Goal: Task Accomplishment & Management: Manage account settings

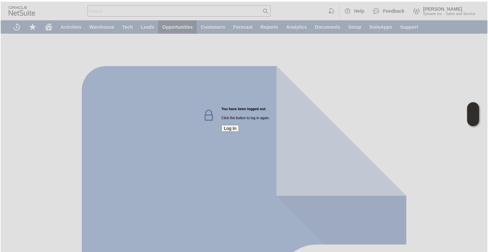
scroll to position [0, 19]
click at [229, 132] on button "Log In" at bounding box center [230, 128] width 18 height 7
click at [234, 132] on button "Log In" at bounding box center [230, 128] width 18 height 7
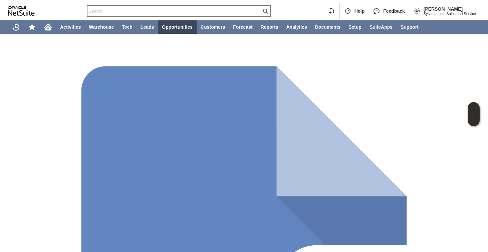
scroll to position [0, 0]
click at [127, 14] on div at bounding box center [179, 10] width 184 height 11
click at [130, 10] on input "text" at bounding box center [175, 11] width 174 height 8
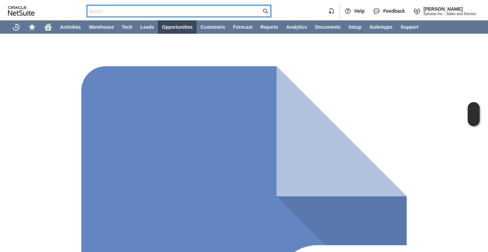
paste input "mymowmow2001@yahoo.com"
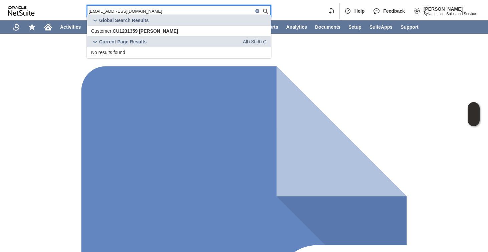
type input "mymowmow2001@yahoo.com"
click at [134, 33] on span "CU1231359 Wendy O'Toole" at bounding box center [145, 30] width 65 height 5
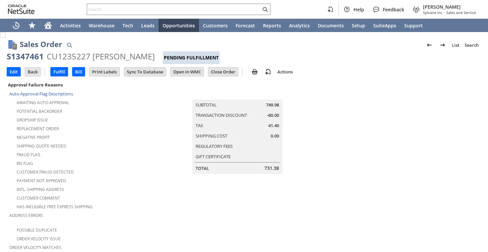
scroll to position [484, 0]
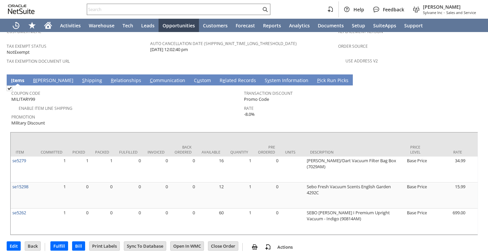
click at [80, 77] on link "S hipping" at bounding box center [91, 80] width 23 height 7
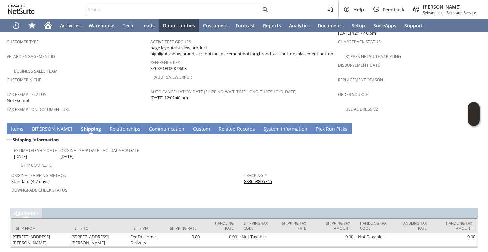
click at [258, 178] on link "883653805745" at bounding box center [258, 181] width 28 height 6
click at [16, 126] on link "I tems" at bounding box center [17, 129] width 16 height 7
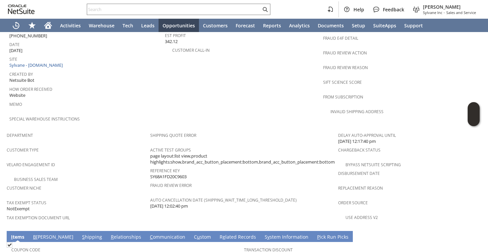
scroll to position [0, 0]
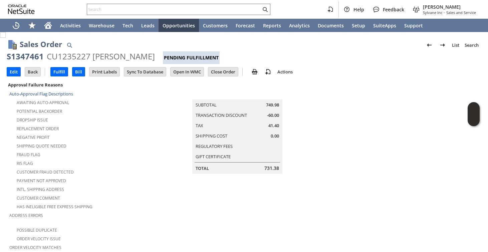
click at [20, 58] on div "S1347461" at bounding box center [25, 56] width 37 height 11
copy div "S1347461"
click at [144, 11] on input "text" at bounding box center [174, 9] width 174 height 8
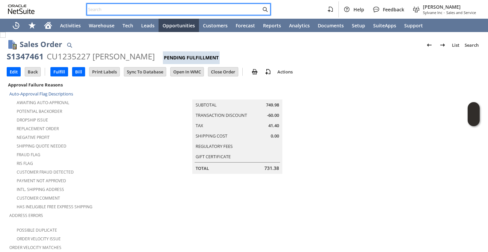
paste input "9197410203"
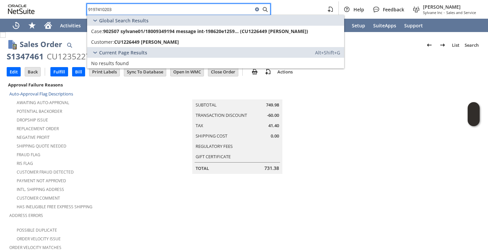
type input "9197410203"
click at [145, 113] on td "Potential Backorder" at bounding box center [79, 111] width 141 height 9
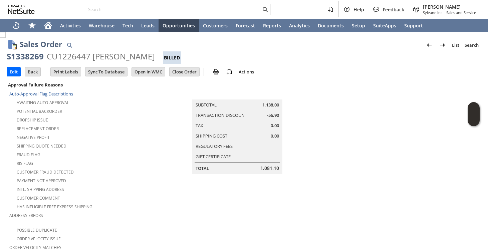
click at [144, 5] on div at bounding box center [179, 9] width 184 height 11
click at [136, 12] on input "text" at bounding box center [174, 9] width 174 height 8
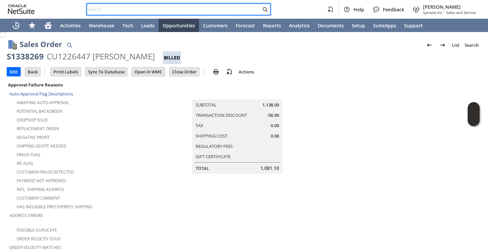
paste input "S1347461"
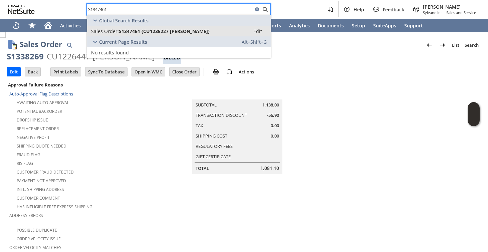
type input "S1347461"
click at [137, 28] on span "S1347461 (CU1235227 Alex Dankulich)" at bounding box center [164, 31] width 91 height 6
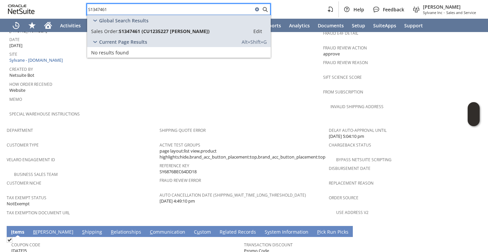
scroll to position [437, 0]
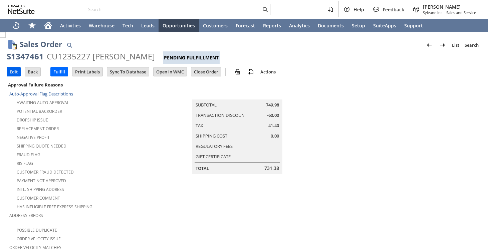
click at [14, 71] on input "Edit" at bounding box center [13, 71] width 13 height 9
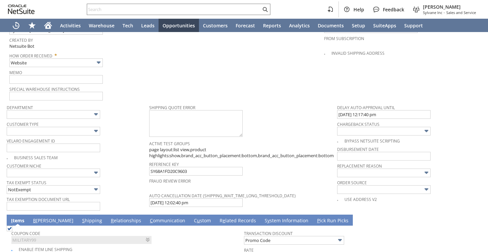
type input "Add"
type input "Copy Previous"
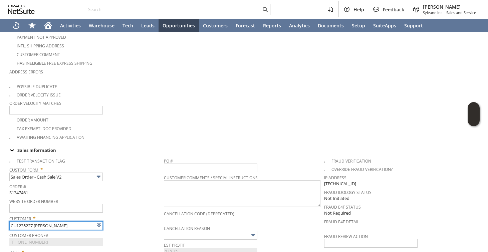
type input "Intelligent Recommendations¹⁰"
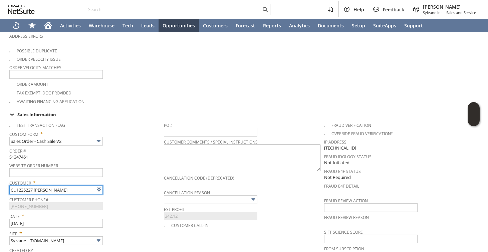
scroll to position [218, 0]
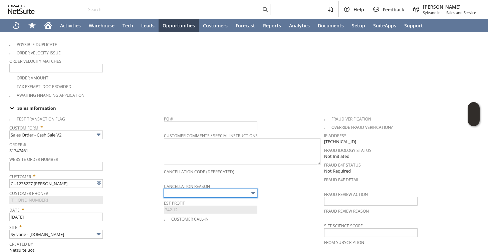
click at [176, 190] on input "text" at bounding box center [211, 193] width 94 height 9
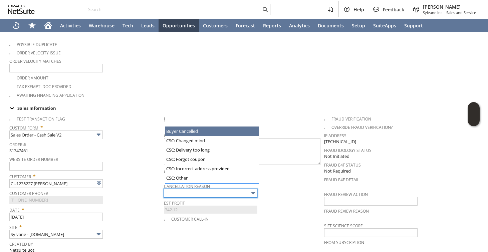
type input "Buyer Cancelled"
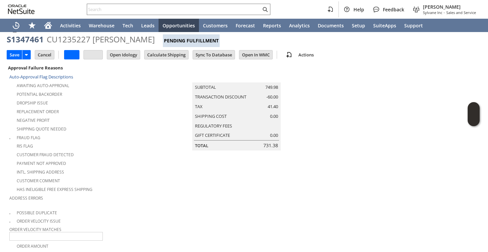
scroll to position [30, 0]
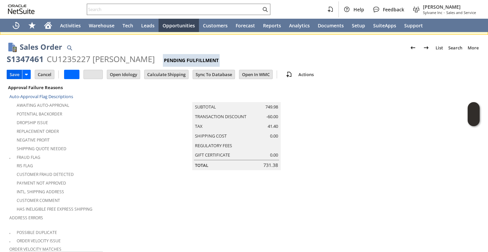
click at [15, 73] on input "Save" at bounding box center [14, 74] width 15 height 9
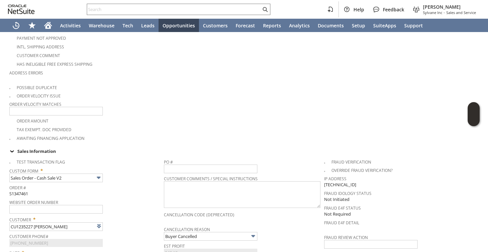
scroll to position [60, 0]
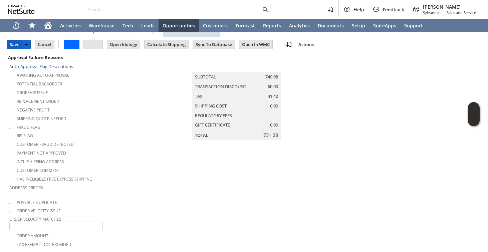
click at [15, 46] on input "Save" at bounding box center [14, 44] width 15 height 9
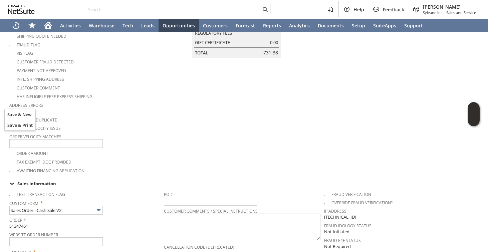
scroll to position [0, 0]
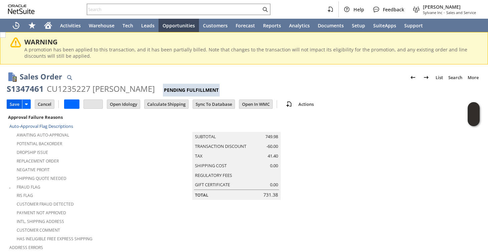
click at [15, 105] on input "Save" at bounding box center [14, 104] width 15 height 9
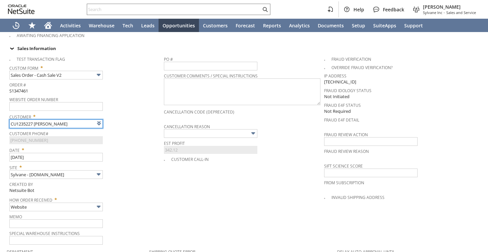
scroll to position [614, 0]
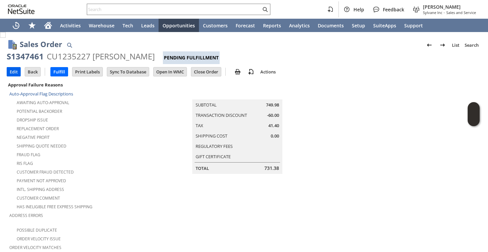
click at [11, 72] on input "Edit" at bounding box center [13, 71] width 13 height 9
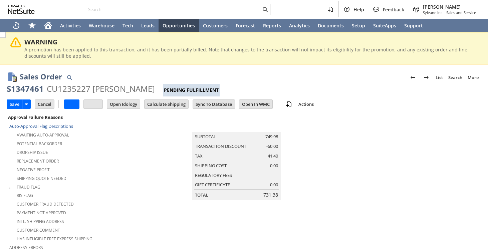
scroll to position [329, 0]
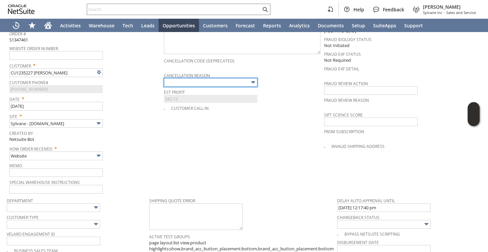
click at [201, 78] on input "text" at bounding box center [211, 82] width 94 height 9
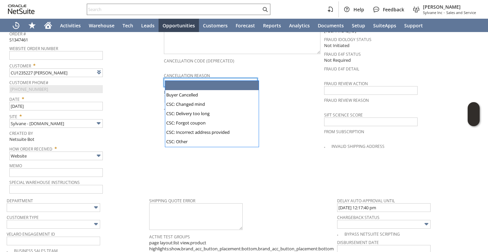
type input "Intelligent Recommendations¹⁰"
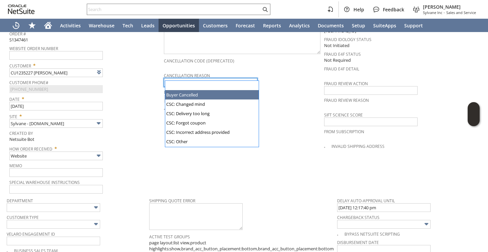
type input "Buyer Cancelled"
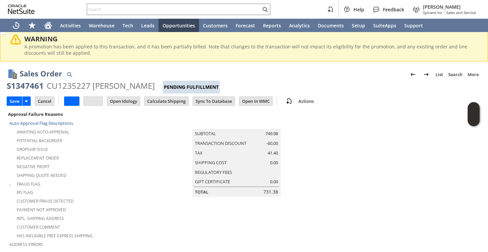
scroll to position [0, 0]
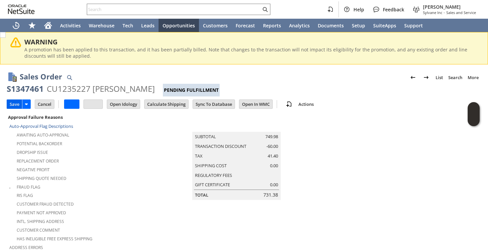
click at [16, 100] on input "Save" at bounding box center [14, 104] width 15 height 9
click at [44, 107] on input "Cancel" at bounding box center [44, 104] width 19 height 9
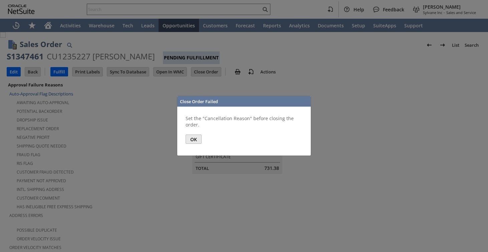
scroll to position [501, 0]
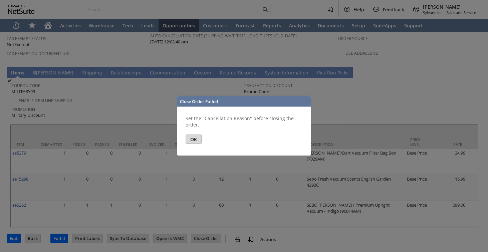
click at [195, 140] on button "OK" at bounding box center [194, 139] width 16 height 9
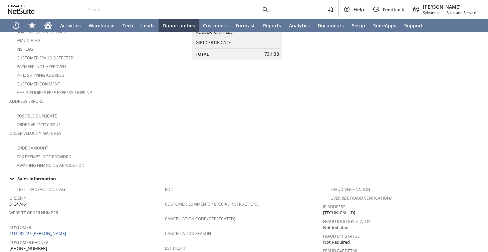
scroll to position [0, 0]
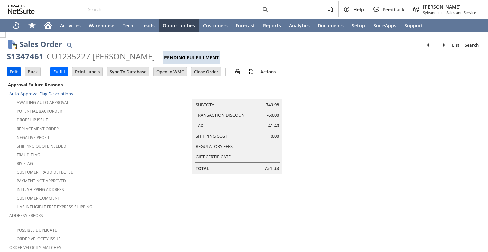
click at [18, 74] on input "Edit" at bounding box center [13, 71] width 13 height 9
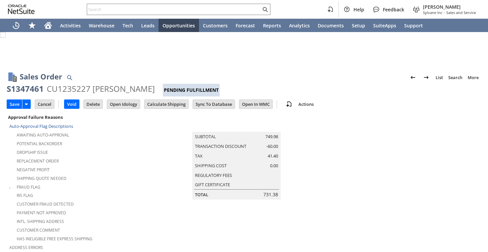
type input "Add"
type input "Copy Previous"
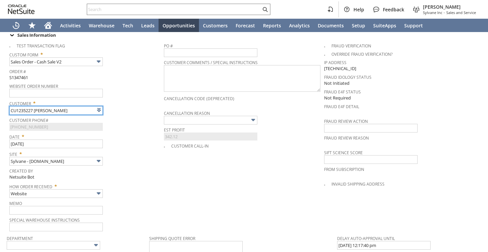
type input "Intelligent Recommendations¹⁰"
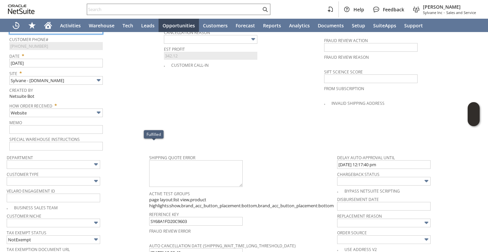
scroll to position [287, 0]
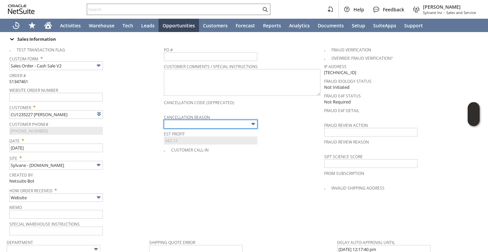
click at [190, 121] on input "text" at bounding box center [211, 124] width 94 height 9
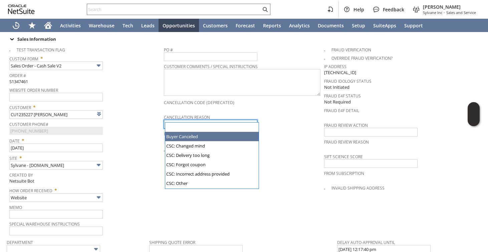
type input "Buyer Cancelled"
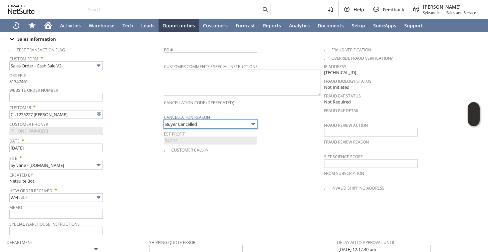
scroll to position [0, 0]
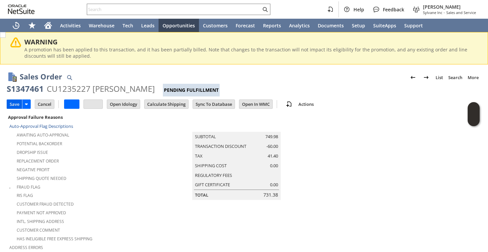
click at [9, 109] on td "Save" at bounding box center [14, 104] width 15 height 9
click at [15, 104] on input "Save" at bounding box center [14, 104] width 15 height 9
click at [19, 103] on input "Save" at bounding box center [14, 104] width 15 height 9
click at [40, 103] on input "Cancel" at bounding box center [44, 104] width 19 height 9
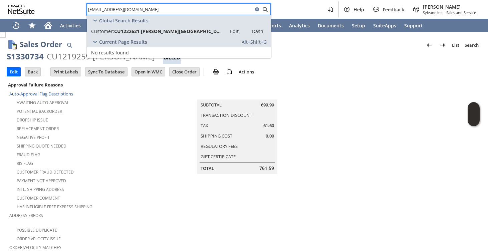
click at [81, 93] on div "Auto-Approval Flag Descriptions" at bounding box center [81, 94] width 144 height 6
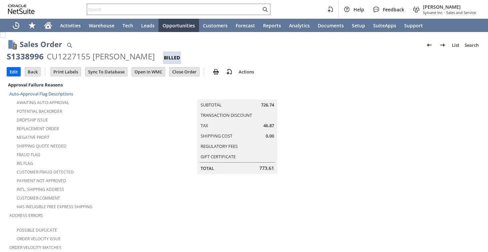
scroll to position [408, 0]
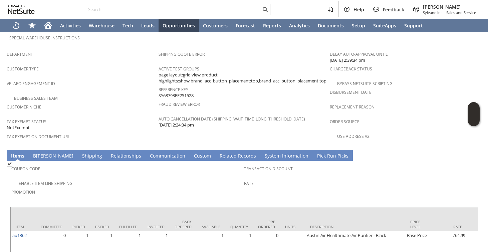
click at [80, 153] on link "S hipping" at bounding box center [91, 156] width 23 height 7
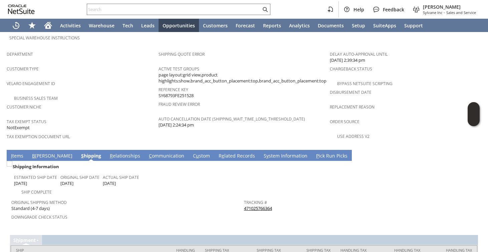
click at [16, 153] on link "I tems" at bounding box center [17, 156] width 16 height 7
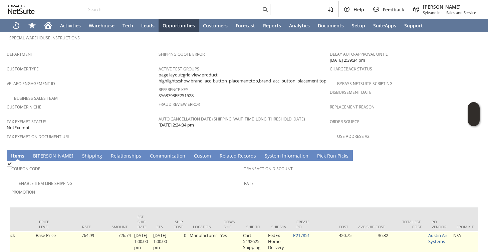
scroll to position [0, 450]
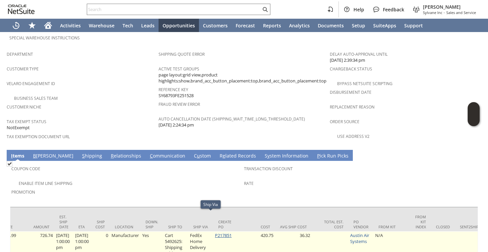
click at [232, 232] on link "P217851" at bounding box center [223, 235] width 17 height 6
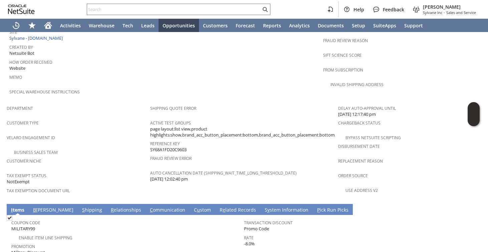
scroll to position [469, 0]
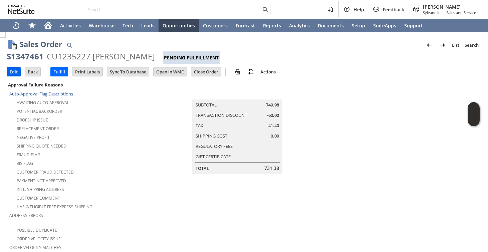
click at [9, 71] on input "Edit" at bounding box center [13, 71] width 13 height 9
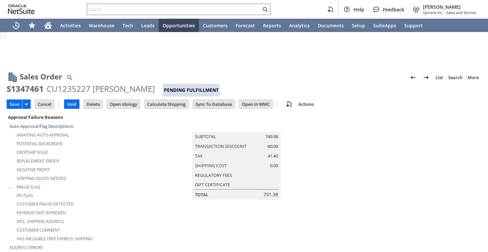
click at [9, 71] on div "Sales Order List Search More Add To Shortcuts S1347461 CU1235227 Alex Dankulich…" at bounding box center [244, 89] width 475 height 47
type input "Add"
type input "Copy Previous"
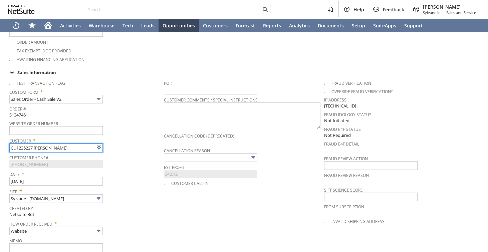
type input "Intelligent Recommendations¹⁰"
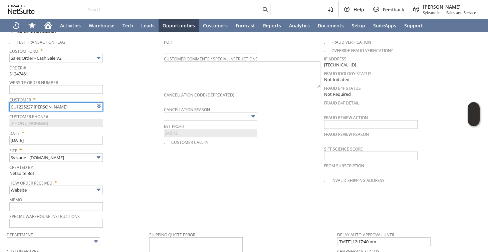
scroll to position [236, 0]
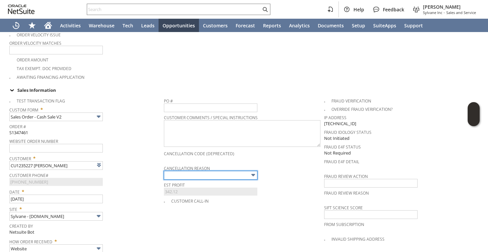
click at [185, 171] on input "text" at bounding box center [211, 175] width 94 height 9
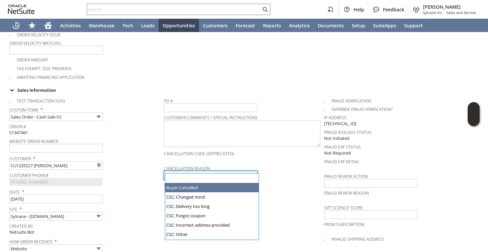
type input "Buyer Cancelled"
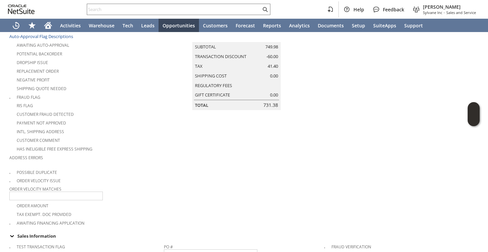
scroll to position [0, 0]
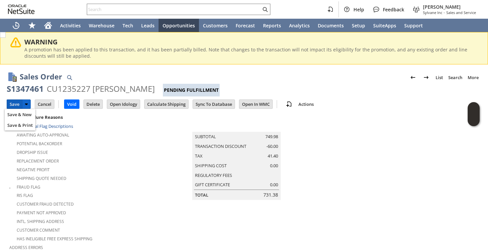
click at [12, 104] on input "Save" at bounding box center [14, 104] width 15 height 9
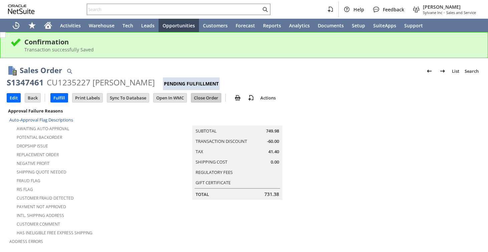
click at [209, 98] on input "Close Order" at bounding box center [206, 98] width 30 height 9
